Goal: Entertainment & Leisure: Consume media (video, audio)

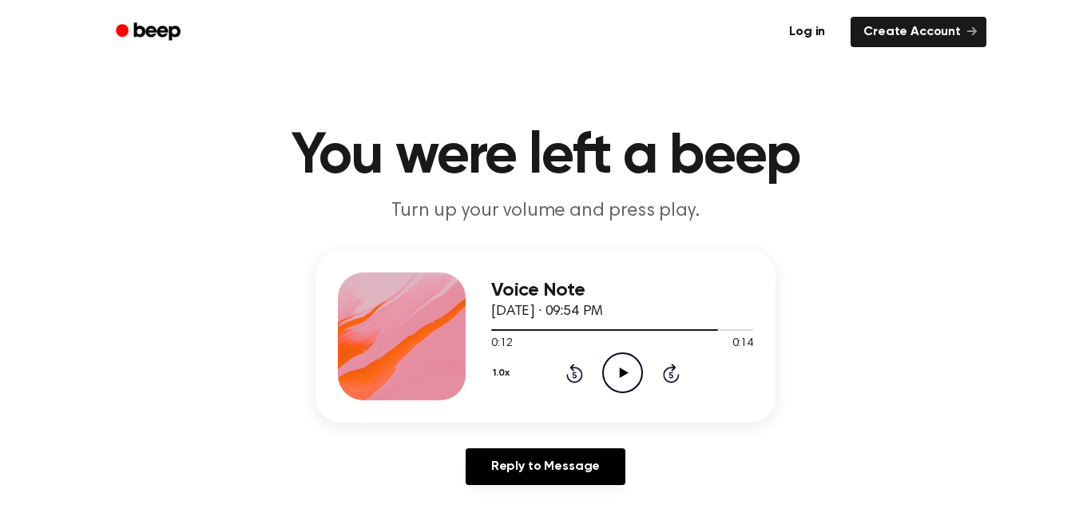
click at [563, 364] on div "1.0x Rewind 5 seconds Play Audio Skip 5 seconds" at bounding box center [622, 372] width 262 height 41
click at [570, 374] on icon "Rewind 5 seconds" at bounding box center [575, 373] width 18 height 21
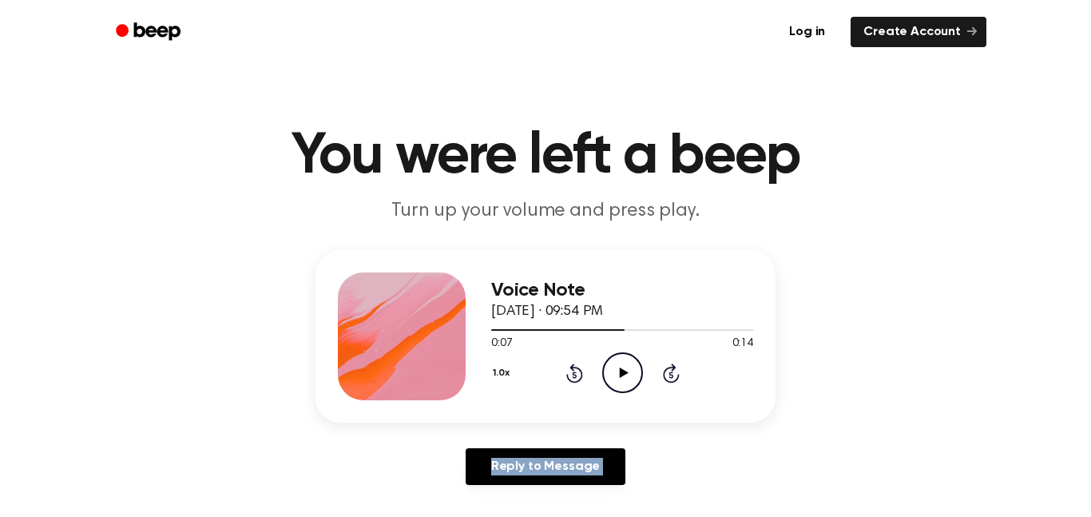
click at [570, 374] on icon "Rewind 5 seconds" at bounding box center [575, 373] width 18 height 21
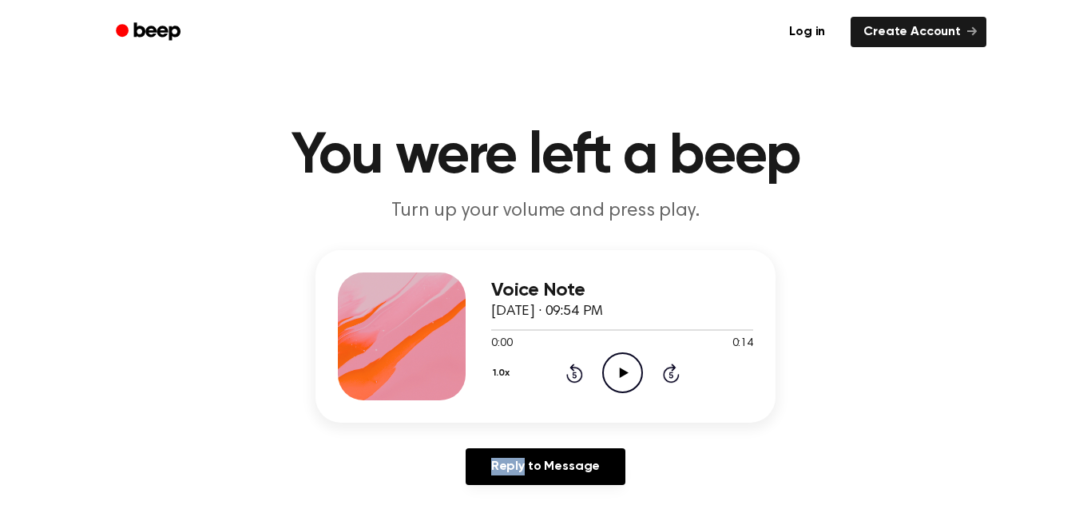
click at [609, 373] on icon "Play Audio" at bounding box center [622, 372] width 41 height 41
click at [566, 370] on icon "Rewind 5 seconds" at bounding box center [575, 373] width 18 height 21
